Goal: Task Accomplishment & Management: Manage account settings

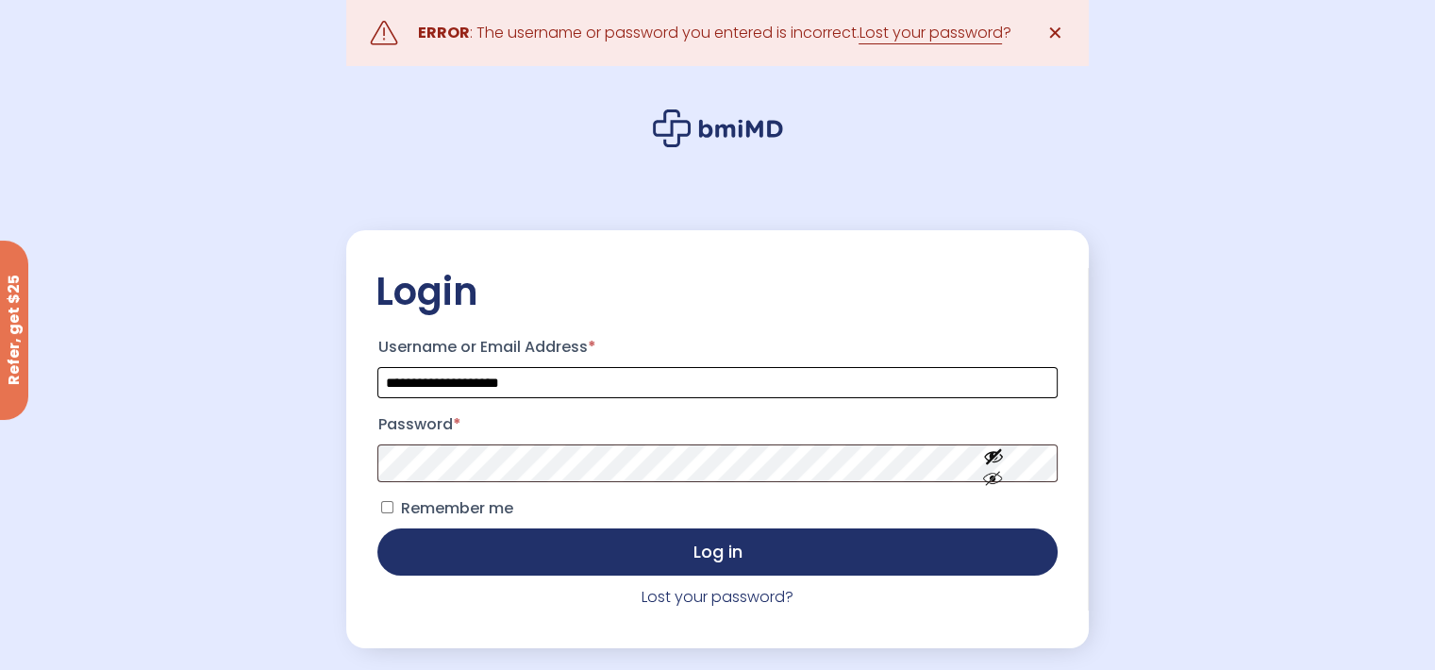
click at [570, 380] on input "**********" at bounding box center [716, 382] width 679 height 31
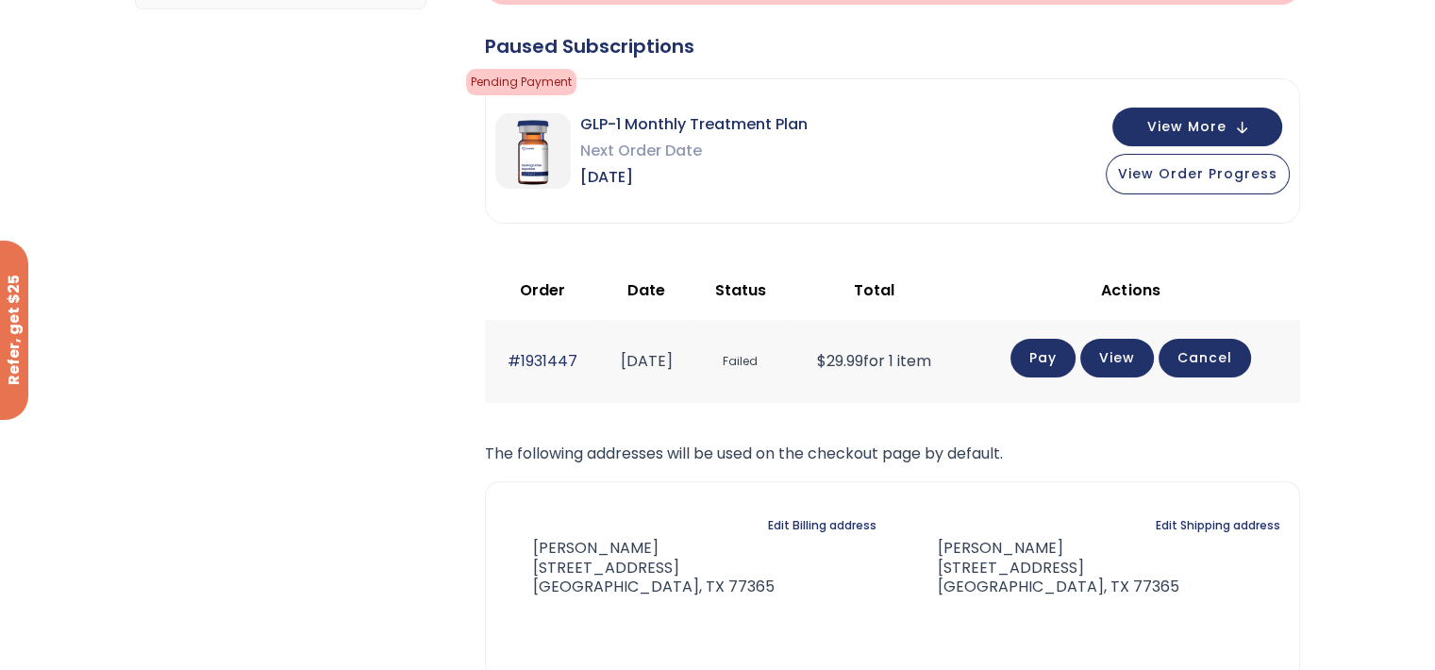
scroll to position [377, 0]
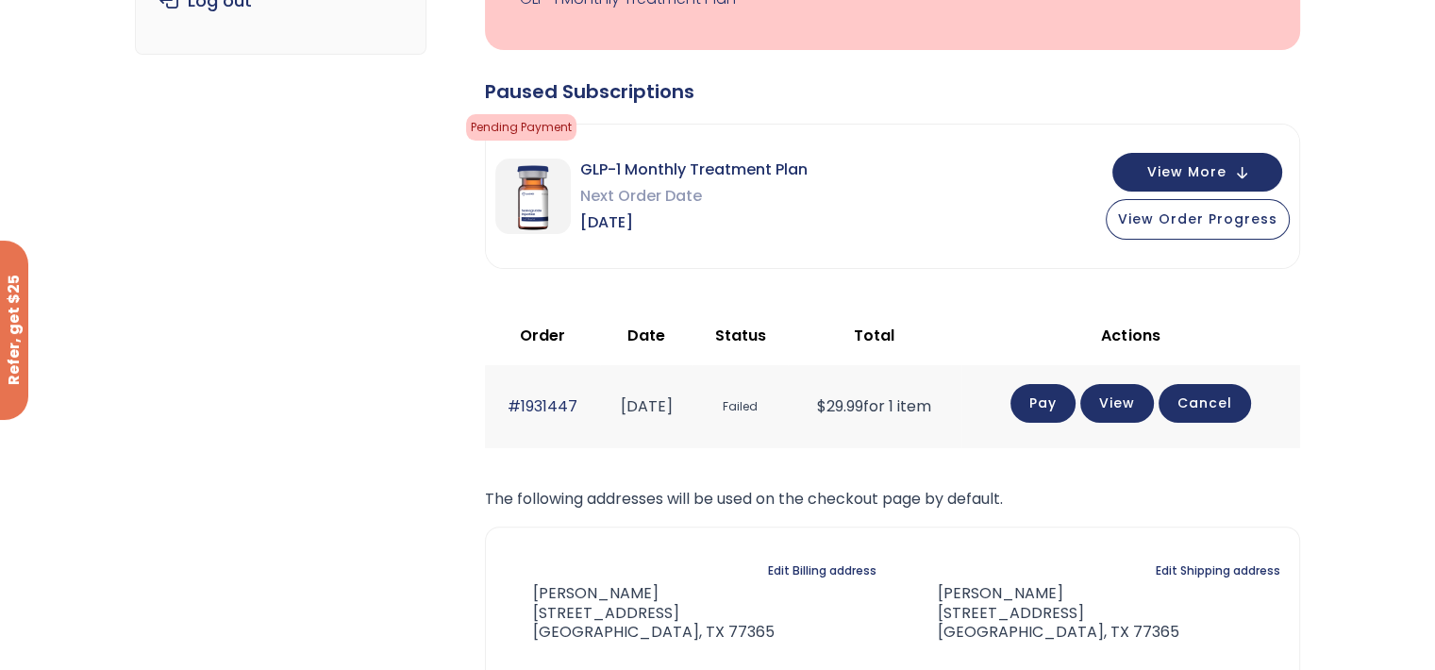
click at [1057, 397] on link "Pay" at bounding box center [1042, 403] width 65 height 39
